Goal: Transaction & Acquisition: Purchase product/service

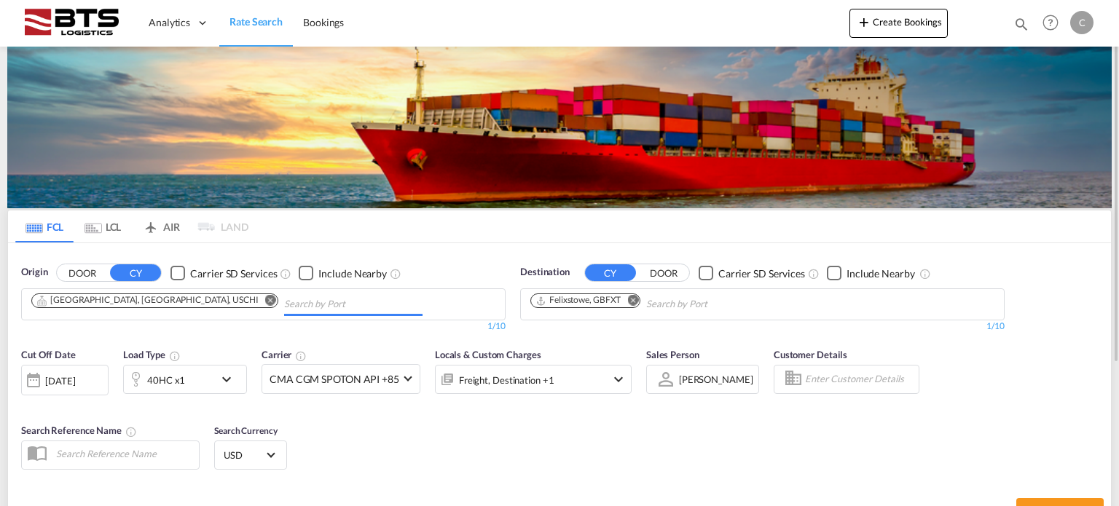
click at [318, 307] on md-chips "[GEOGRAPHIC_DATA], [GEOGRAPHIC_DATA], USCHI" at bounding box center [263, 304] width 483 height 31
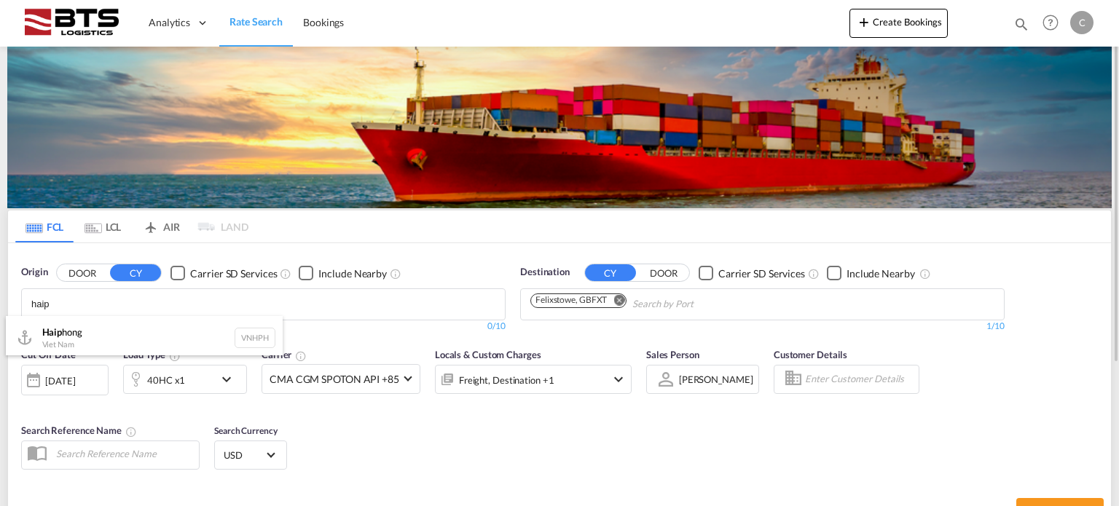
scroll to position [4, 0]
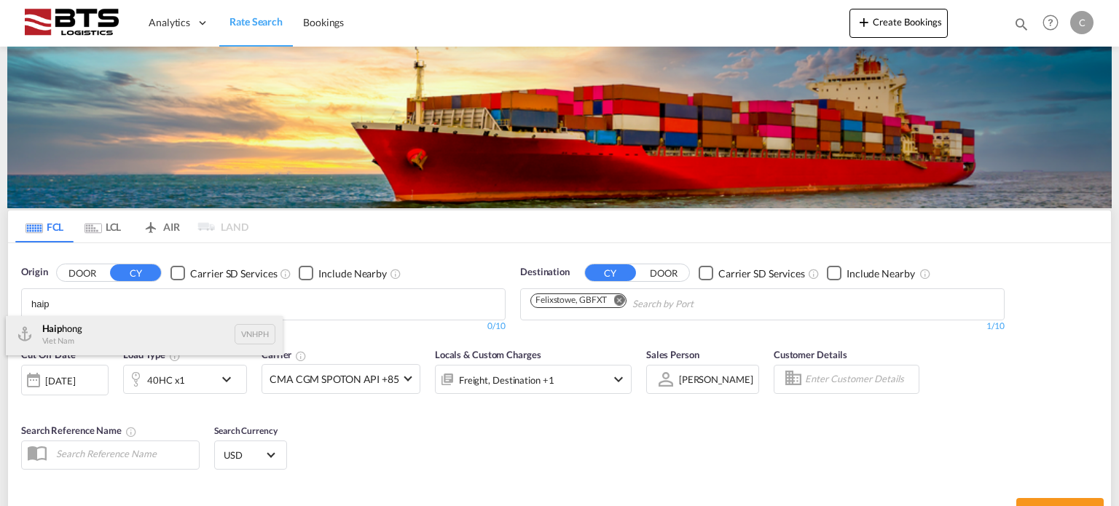
type input "haip"
click at [162, 325] on div "Haip hong Viet Nam VNHPH" at bounding box center [144, 335] width 277 height 44
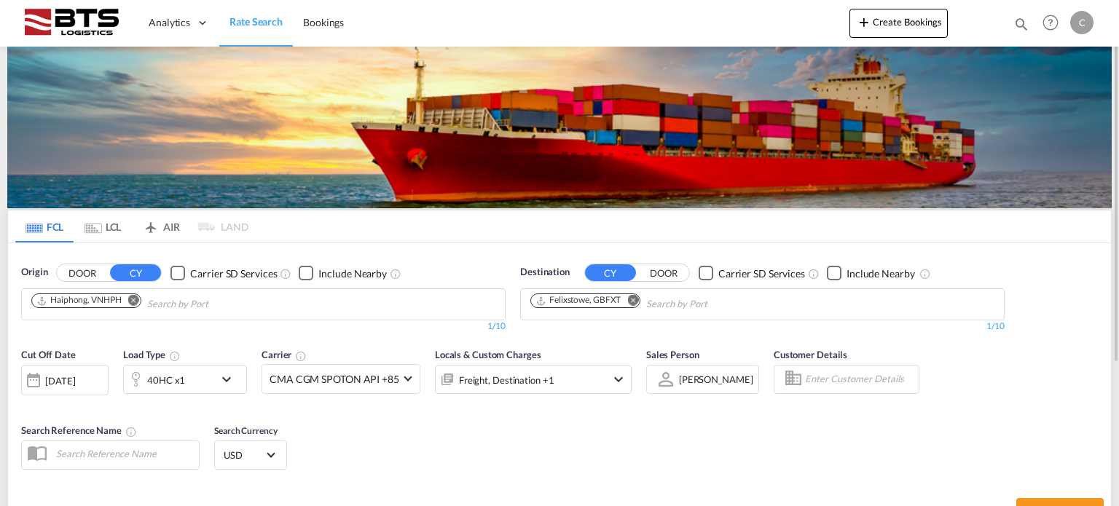
scroll to position [0, 0]
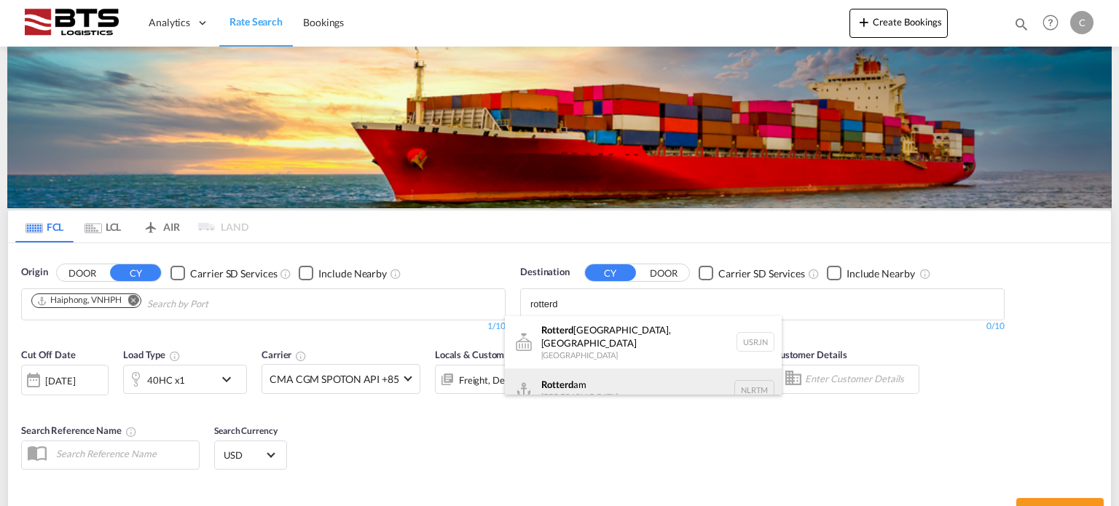
type input "rotterd"
click at [595, 375] on div "Rotterd am [GEOGRAPHIC_DATA] NLRTM" at bounding box center [643, 391] width 277 height 44
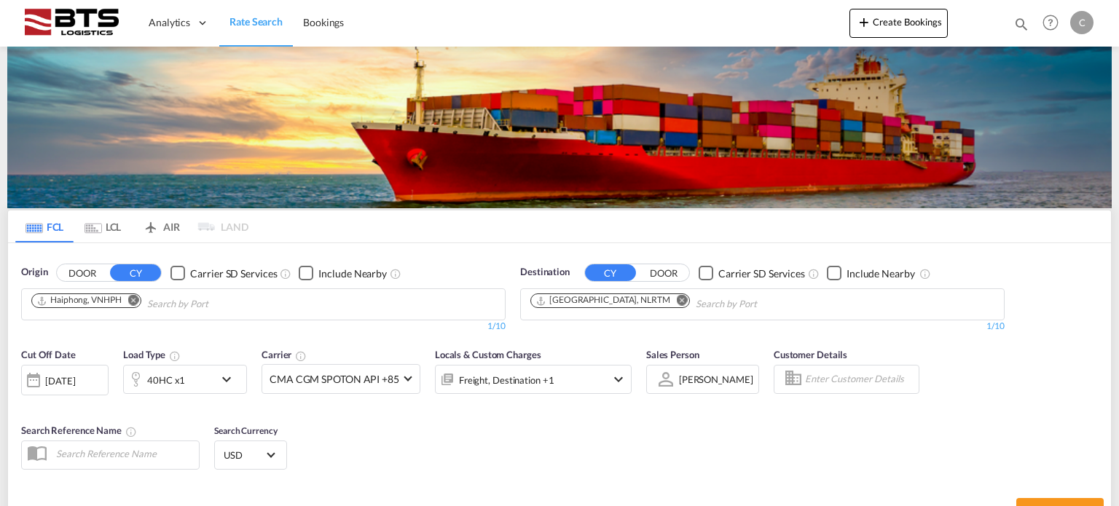
click at [1116, 424] on div "FCL LCL AIR LAND FCL LCL AIR LAND Origin DOOR CY Carrier SD Services Include Ne…" at bounding box center [559, 378] width 1119 height 663
click at [1055, 501] on button "Search Rates" at bounding box center [1060, 511] width 87 height 26
type input "VNHPH to NLRTM / [DATE]"
